Goal: Transaction & Acquisition: Download file/media

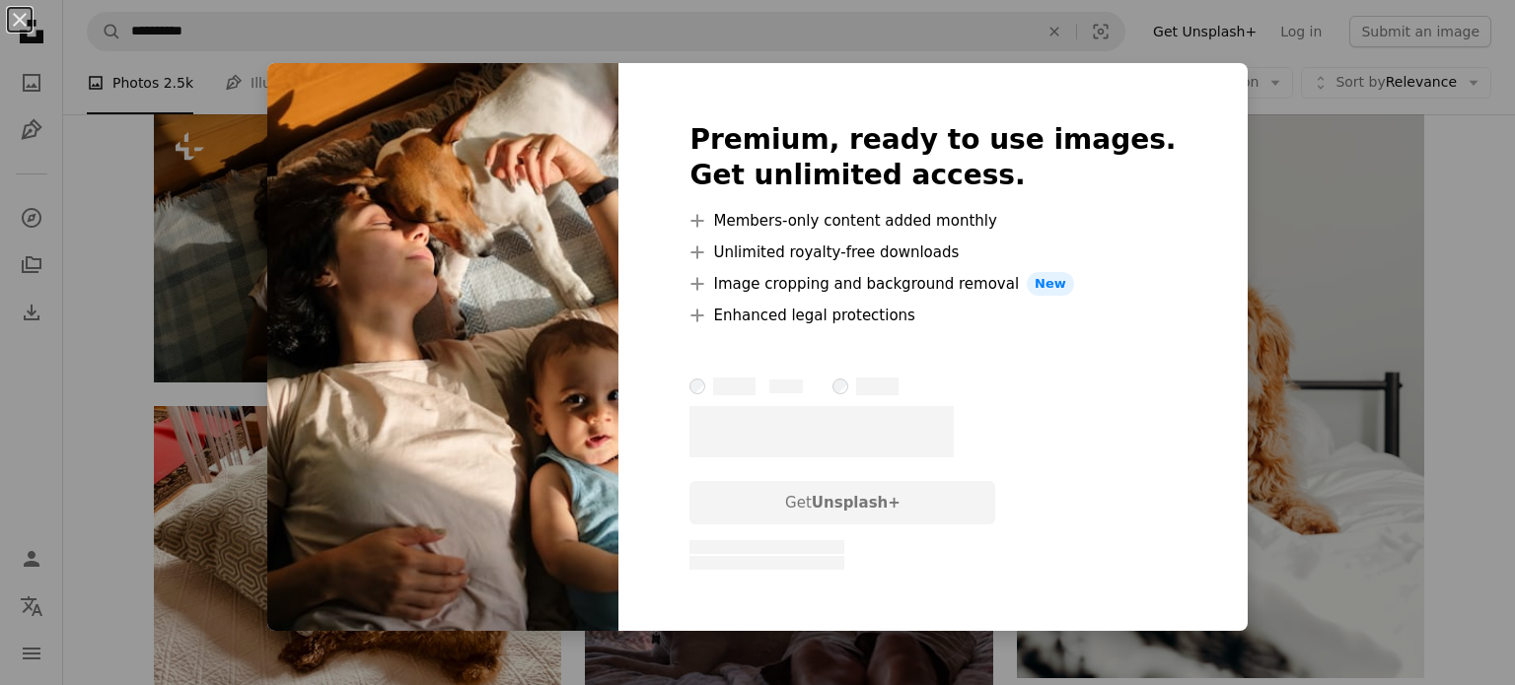
scroll to position [0, 43]
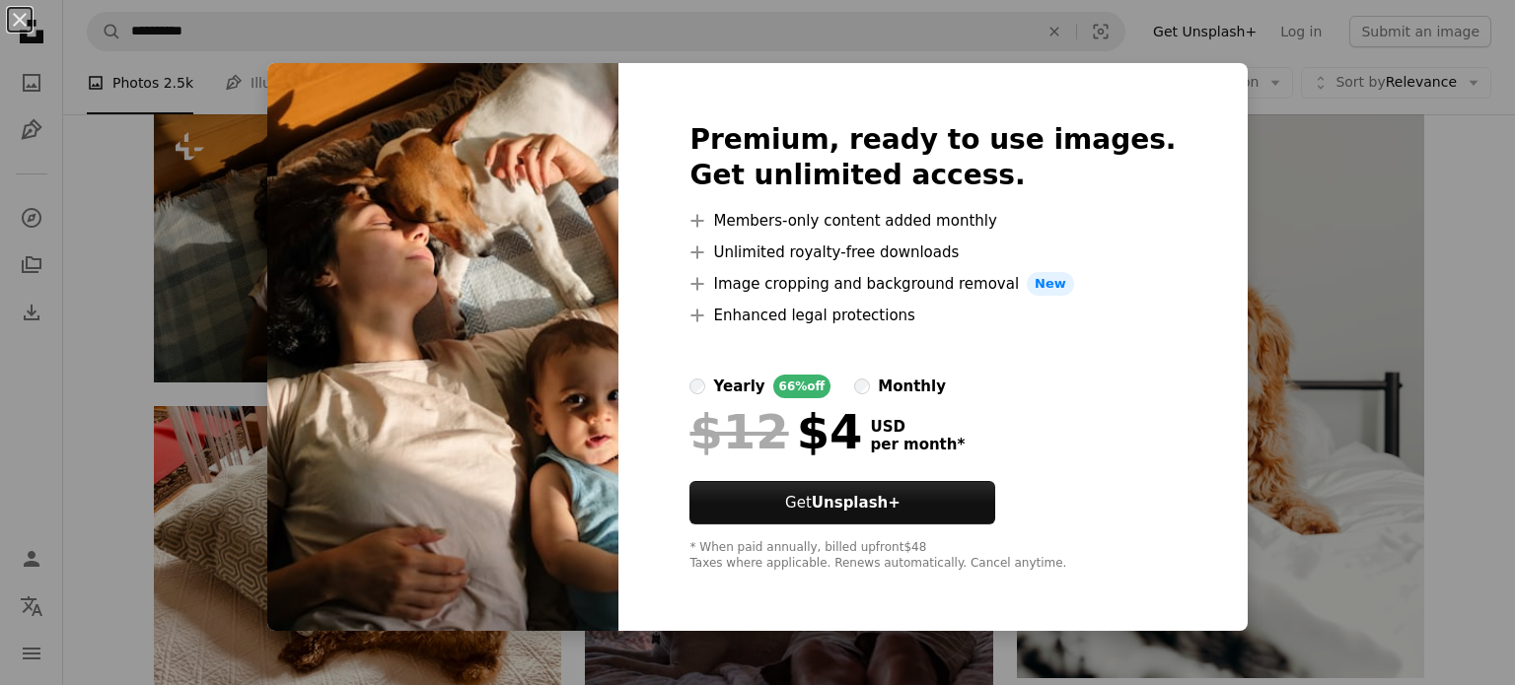
click at [473, 353] on img at bounding box center [442, 347] width 351 height 568
click at [1344, 239] on div "An X shape Premium, ready to use images. Get unlimited access. A plus sign Memb…" at bounding box center [757, 342] width 1515 height 685
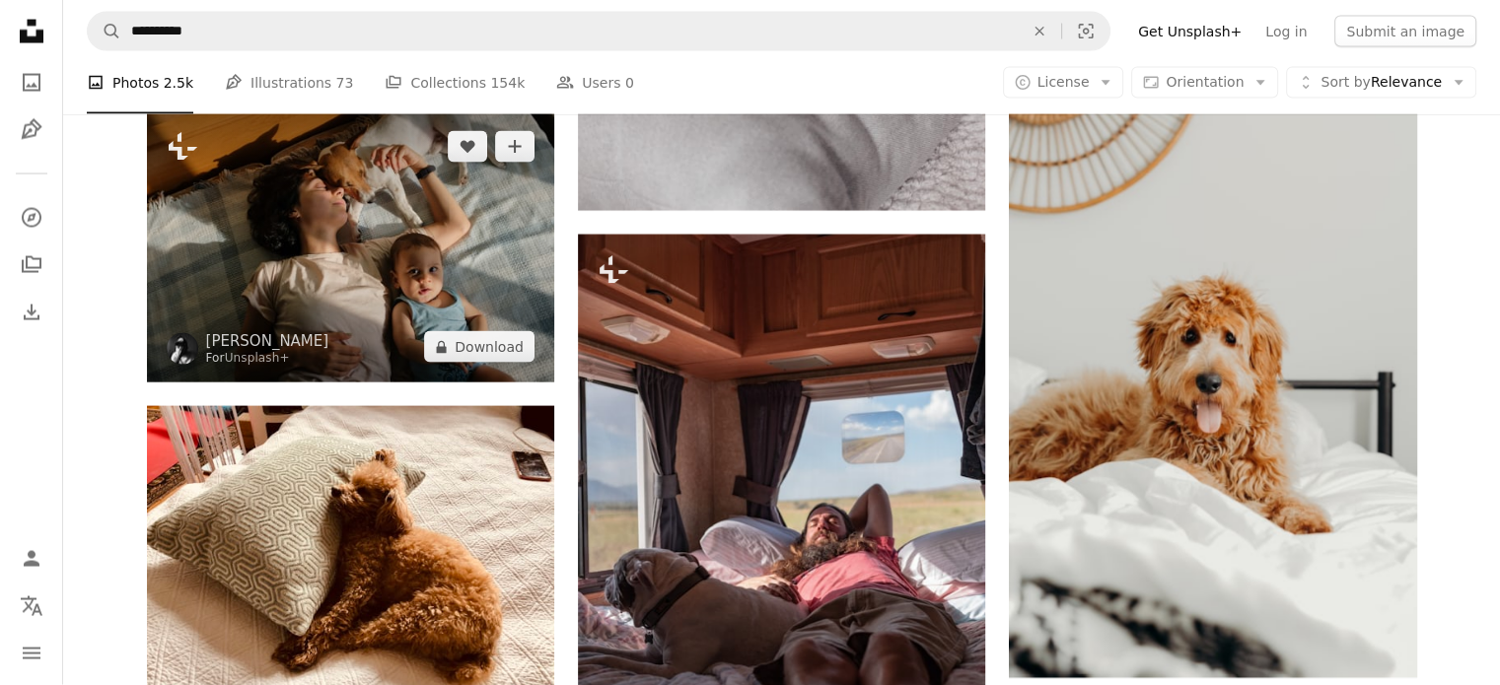
click at [428, 220] on img at bounding box center [350, 246] width 407 height 271
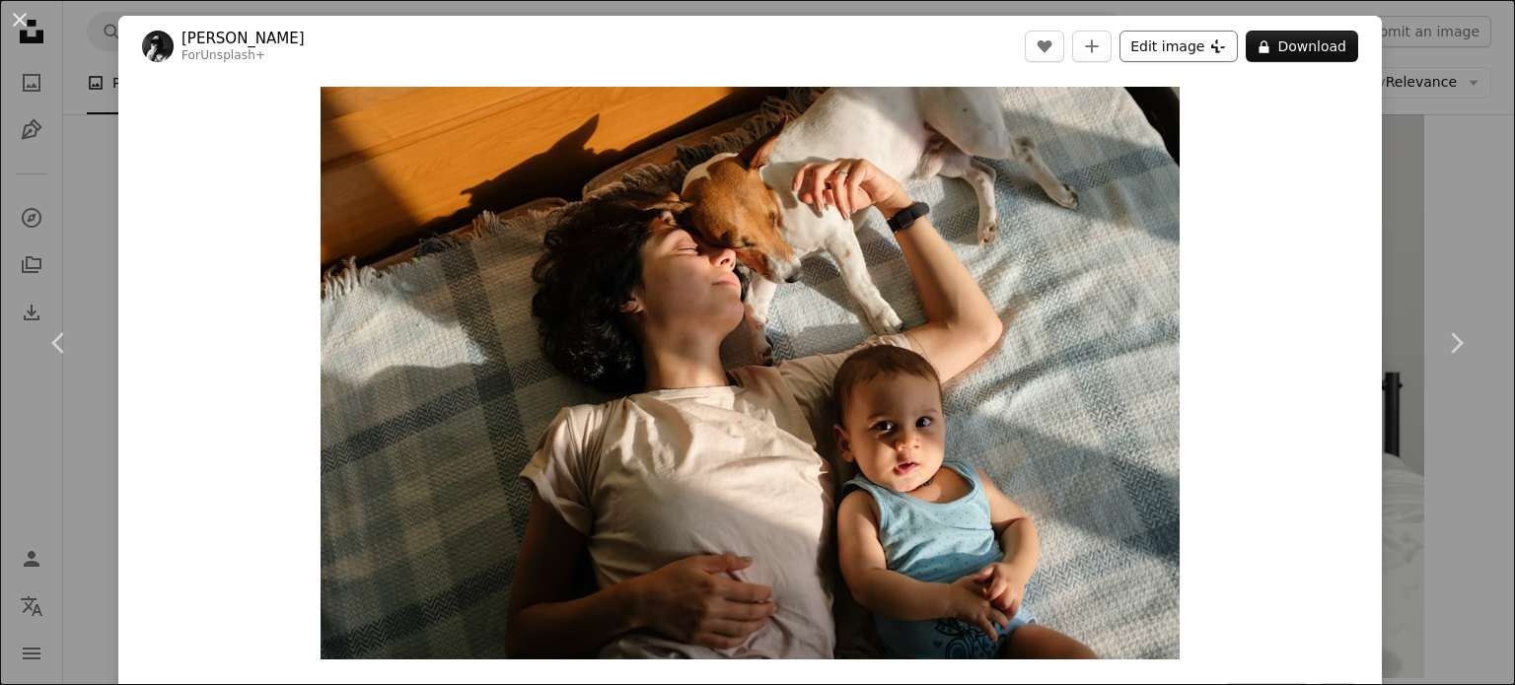
click at [1179, 57] on button "Edit image Plus sign for Unsplash+" at bounding box center [1178, 47] width 118 height 32
